Goal: Task Accomplishment & Management: Manage account settings

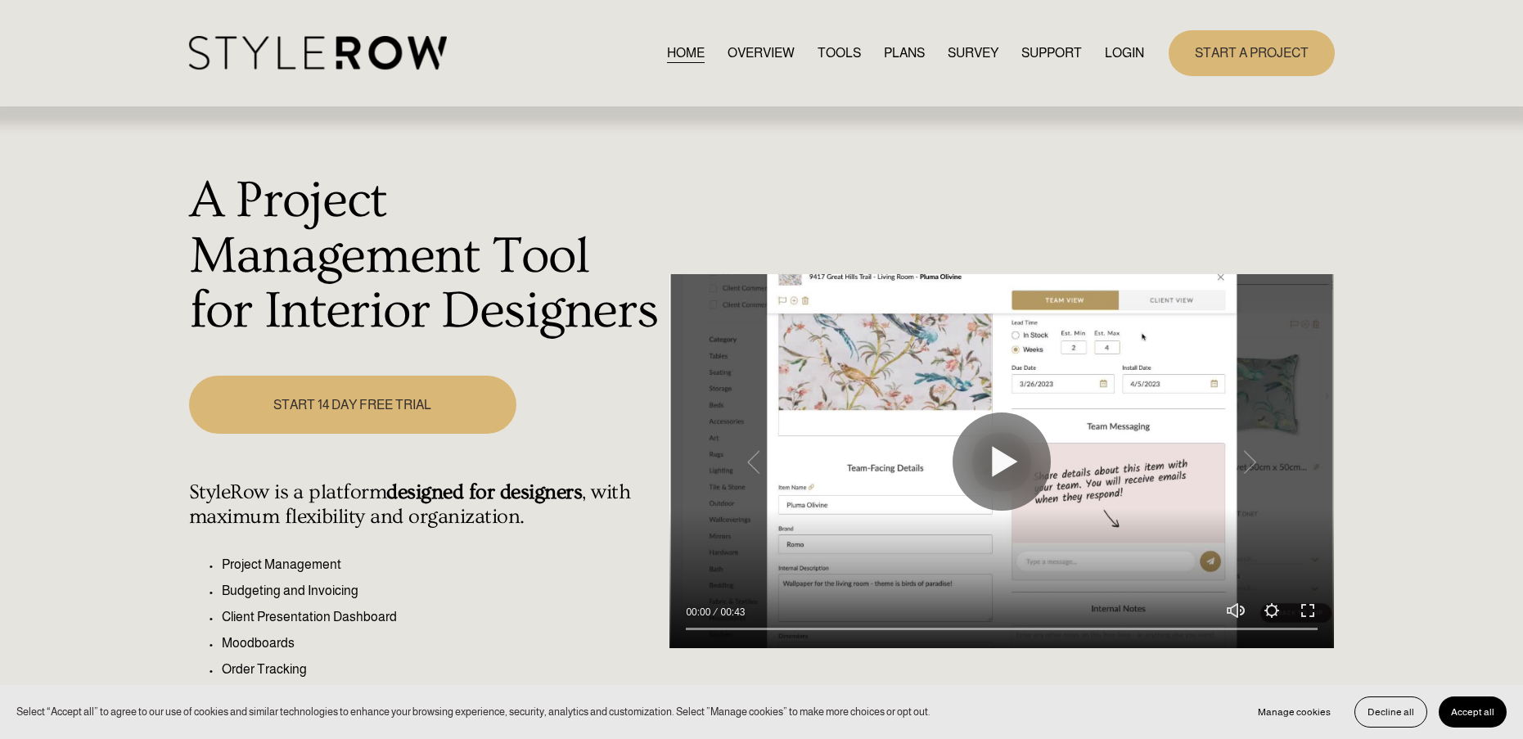
click at [1112, 61] on link "LOGIN" at bounding box center [1124, 53] width 39 height 22
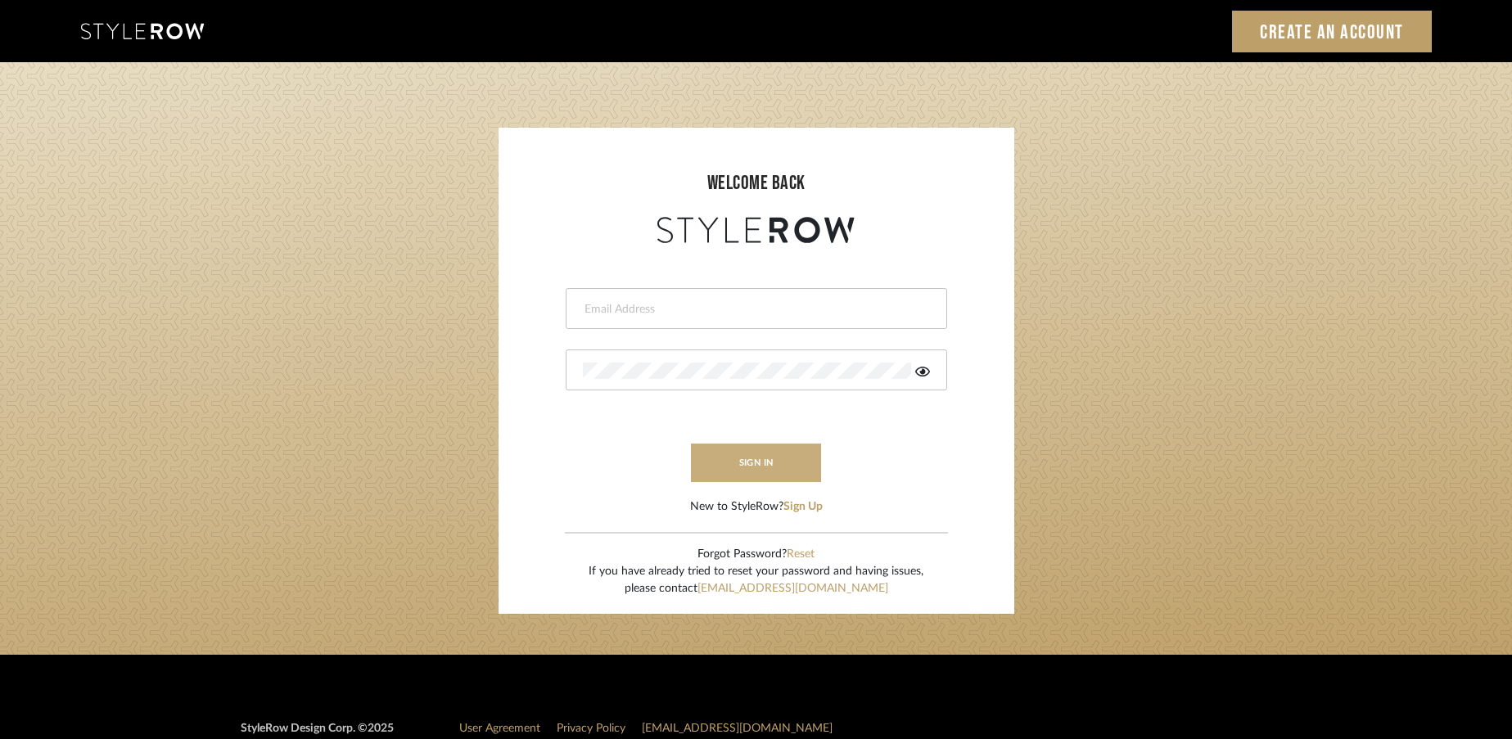
type input "rayeinteriordesign@gmail.com"
click at [750, 457] on button "sign in" at bounding box center [756, 463] width 131 height 38
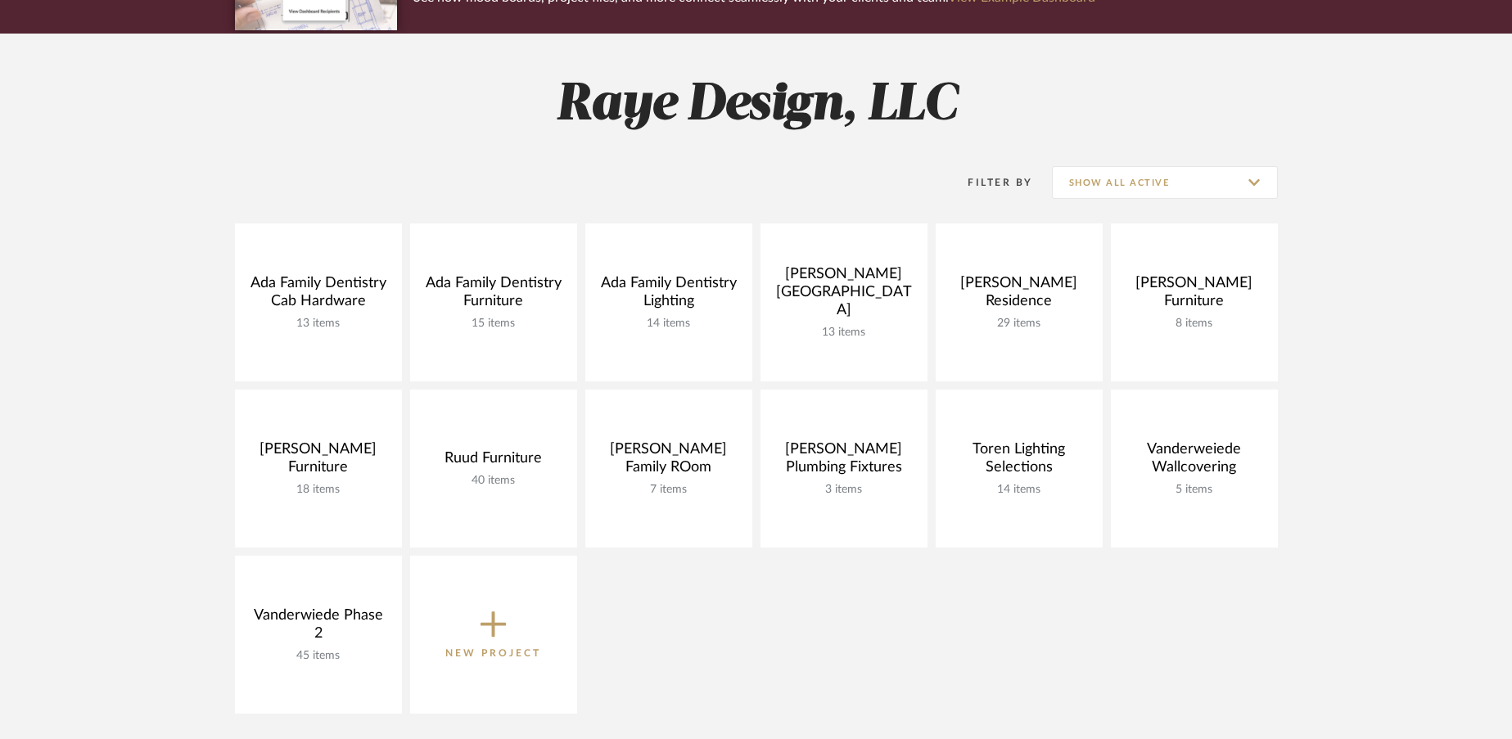
scroll to position [230, 0]
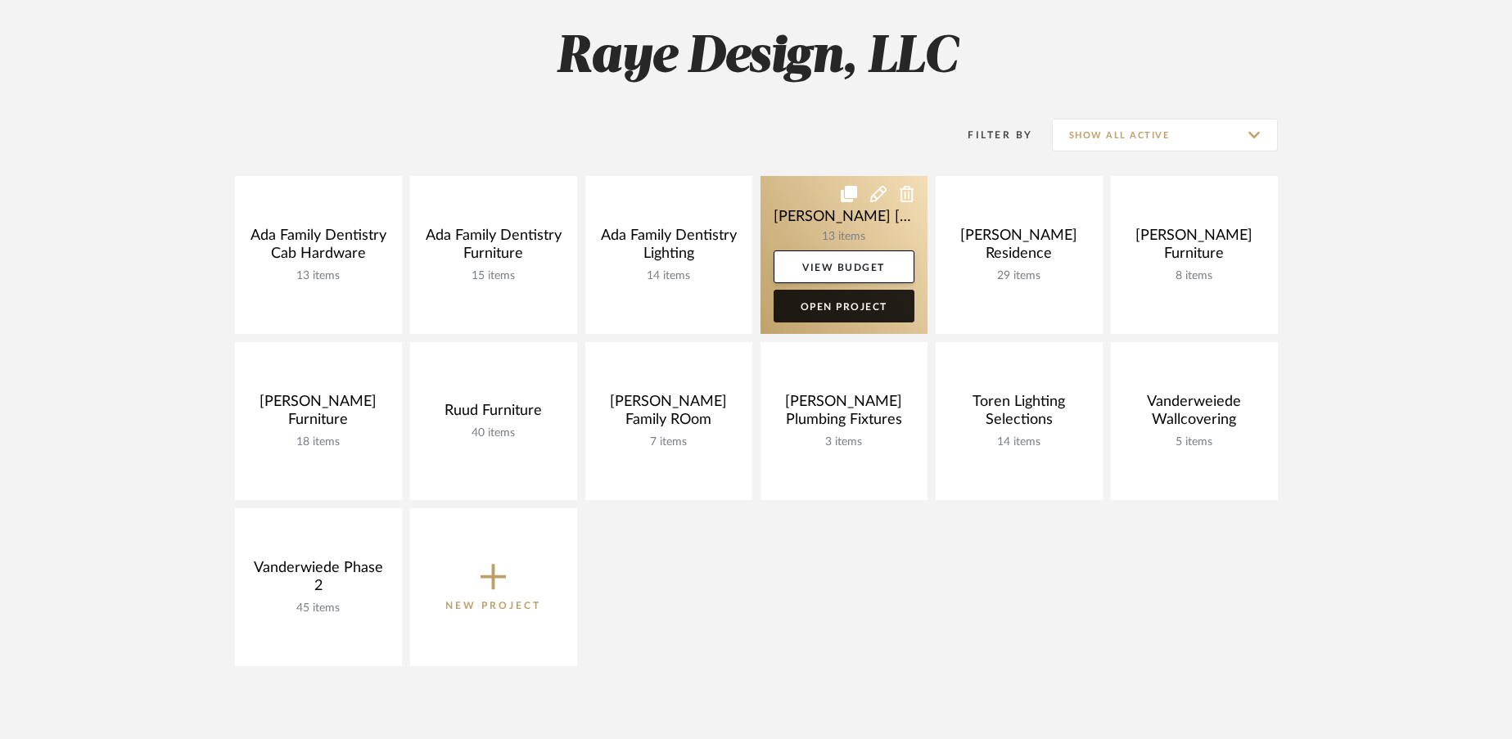
click at [828, 309] on link "Open Project" at bounding box center [844, 306] width 141 height 33
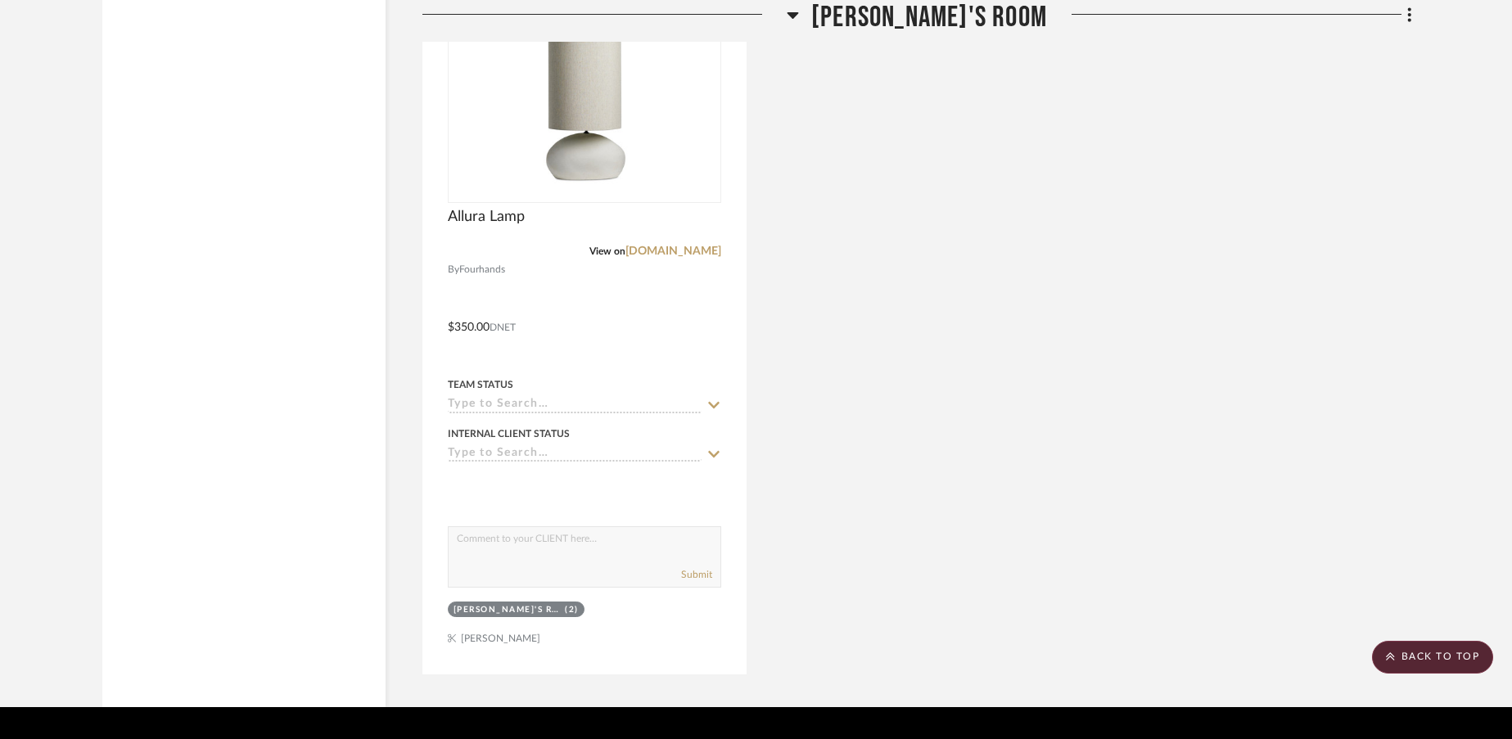
scroll to position [6138, 0]
